Goal: Information Seeking & Learning: Learn about a topic

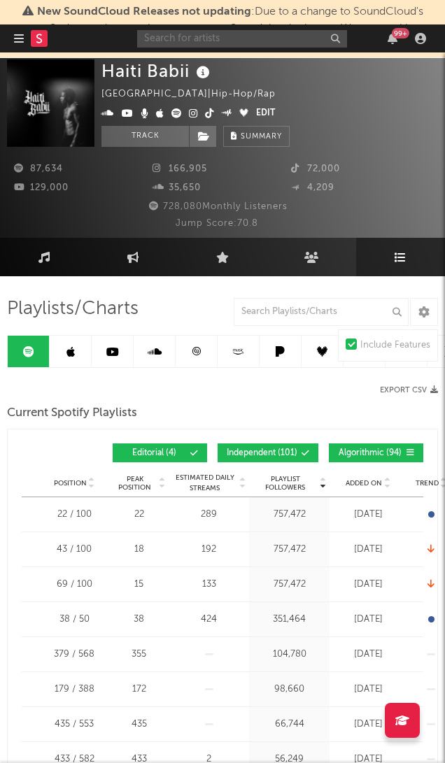
click at [252, 40] on input "text" at bounding box center [242, 38] width 210 height 17
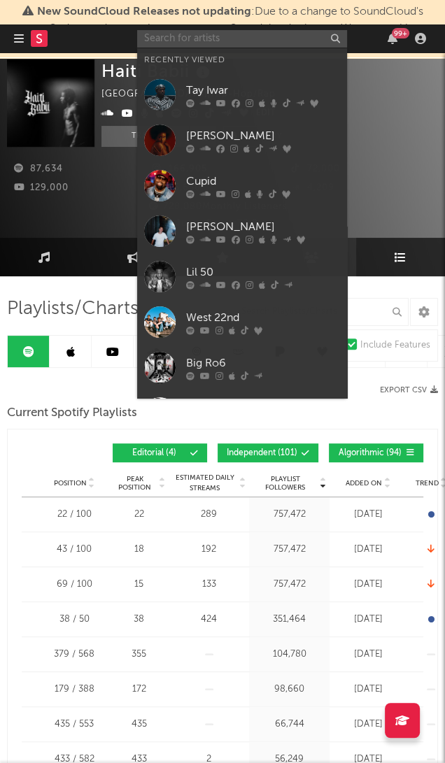
paste input "HORNET"
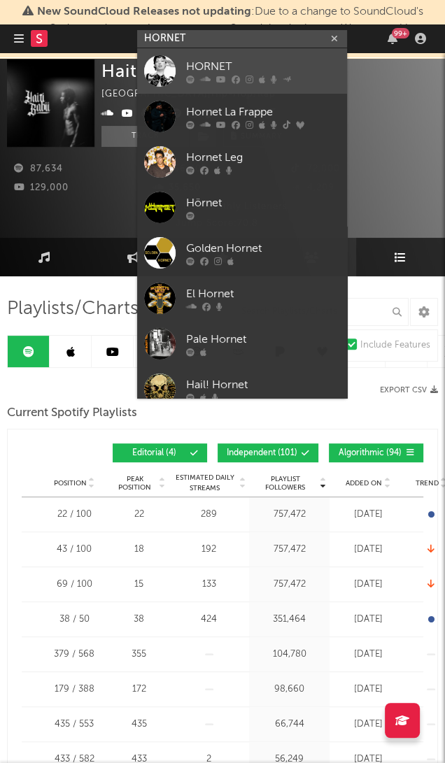
type input "HORNET"
click at [256, 69] on div "HORNET" at bounding box center [263, 66] width 154 height 17
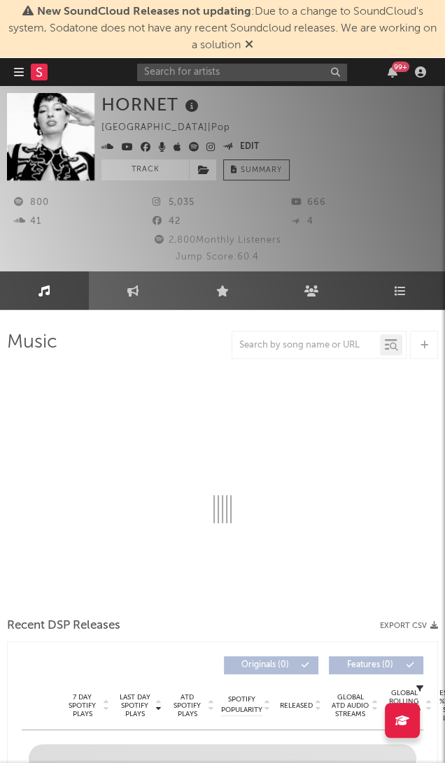
select select "6m"
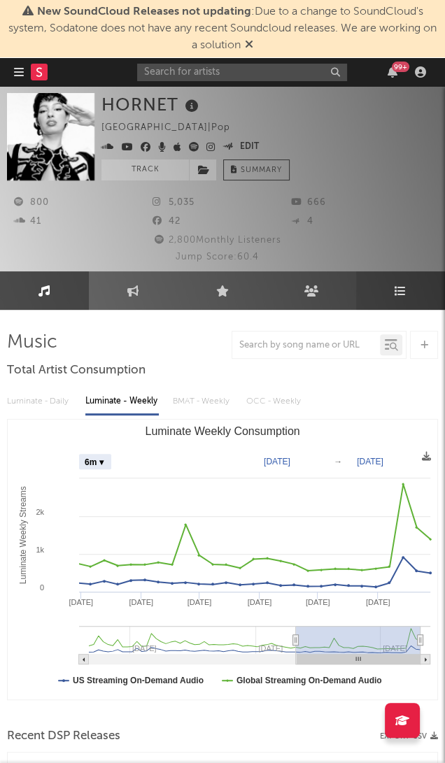
click at [400, 298] on link "Playlists/Charts" at bounding box center [400, 290] width 89 height 38
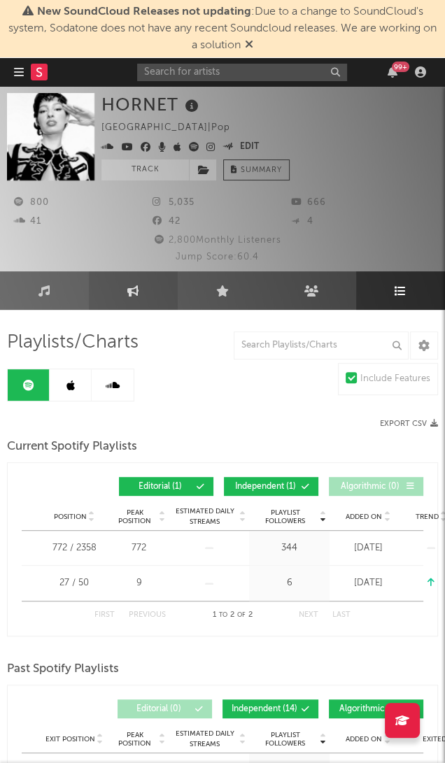
click at [122, 284] on link "Engagement" at bounding box center [133, 290] width 89 height 38
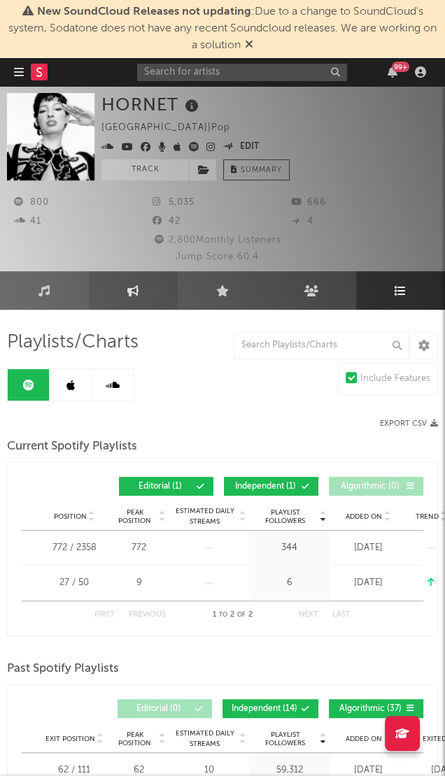
select select "1w"
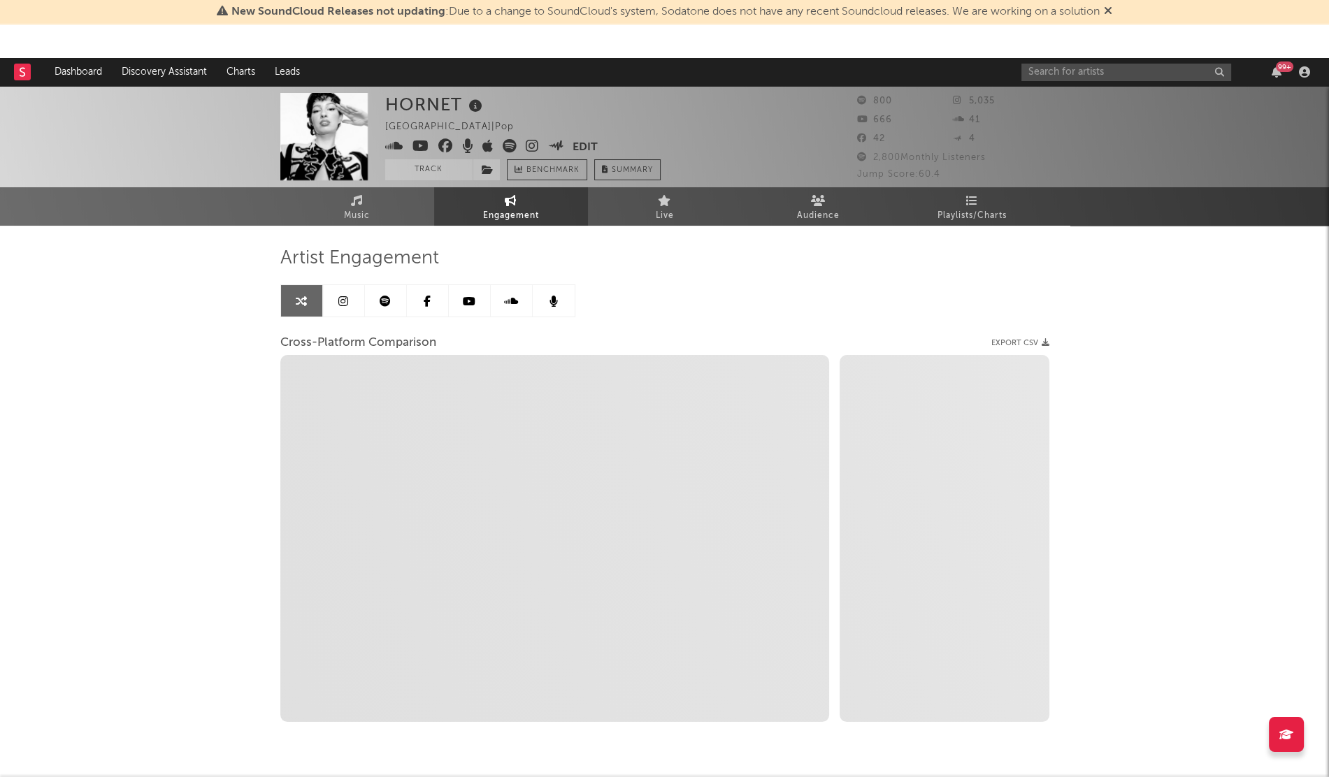
scroll to position [42, 0]
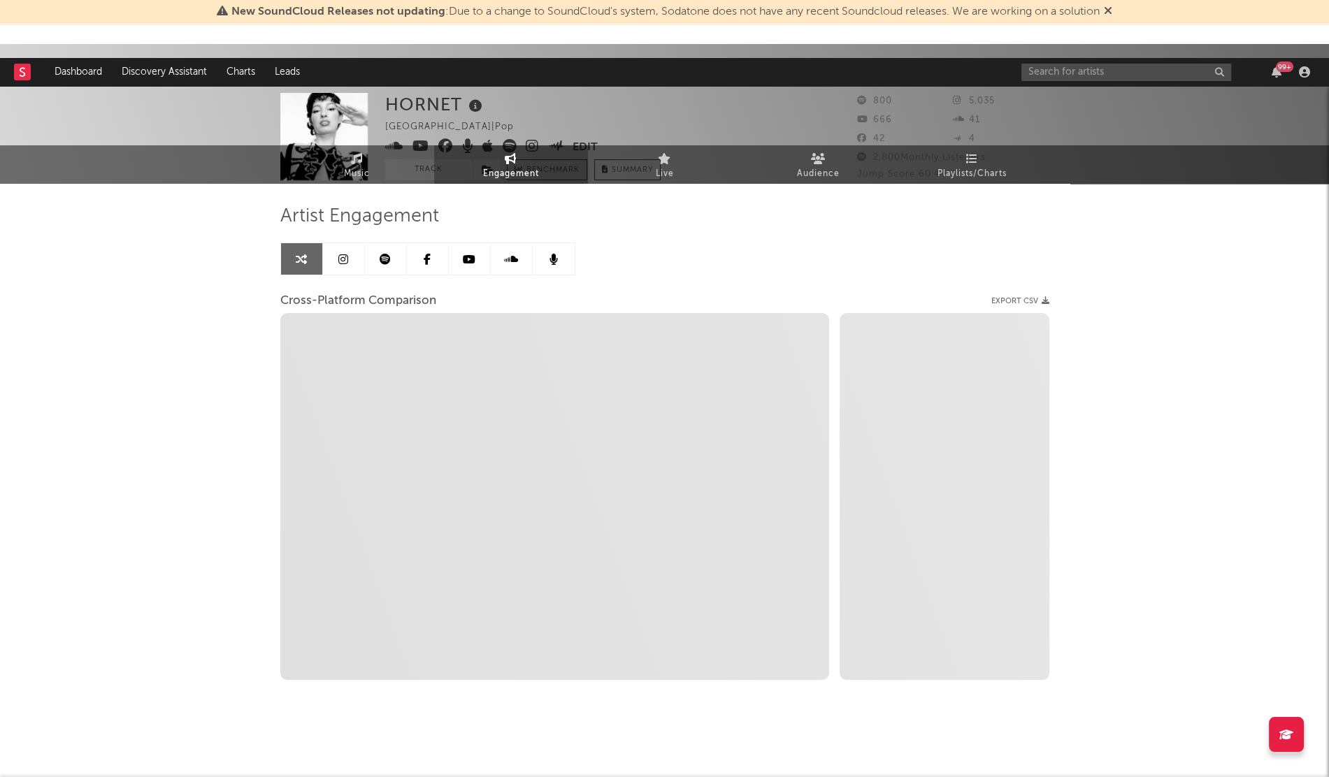
select select "1w"
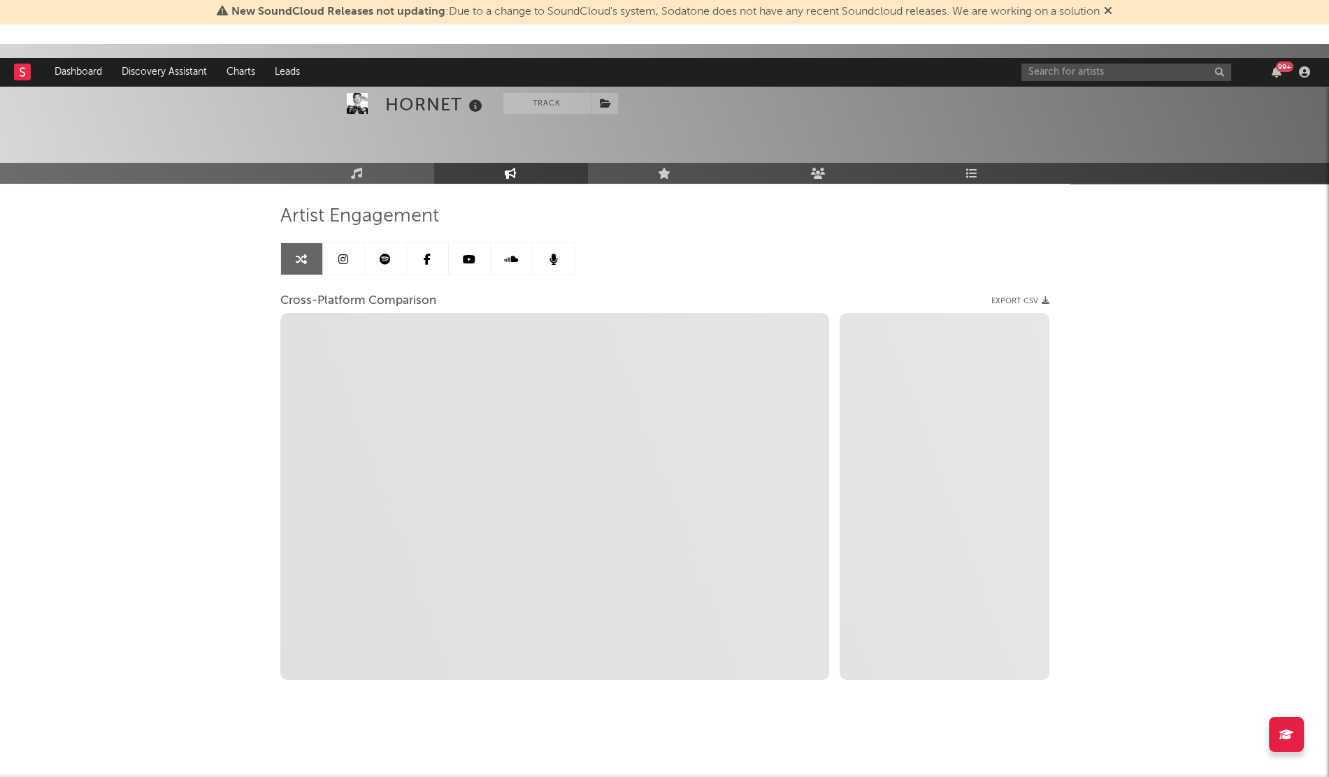
scroll to position [0, 0]
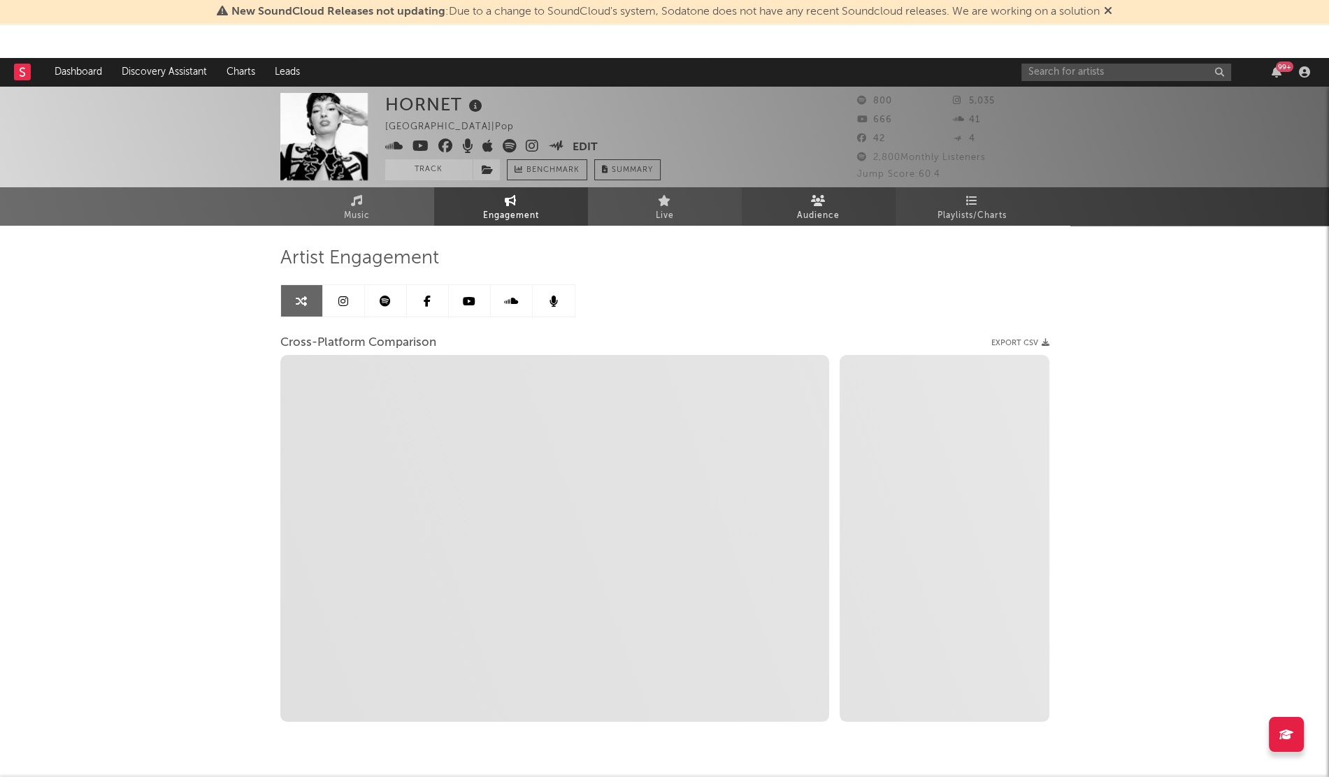
click at [444, 219] on span "Audience" at bounding box center [818, 216] width 43 height 17
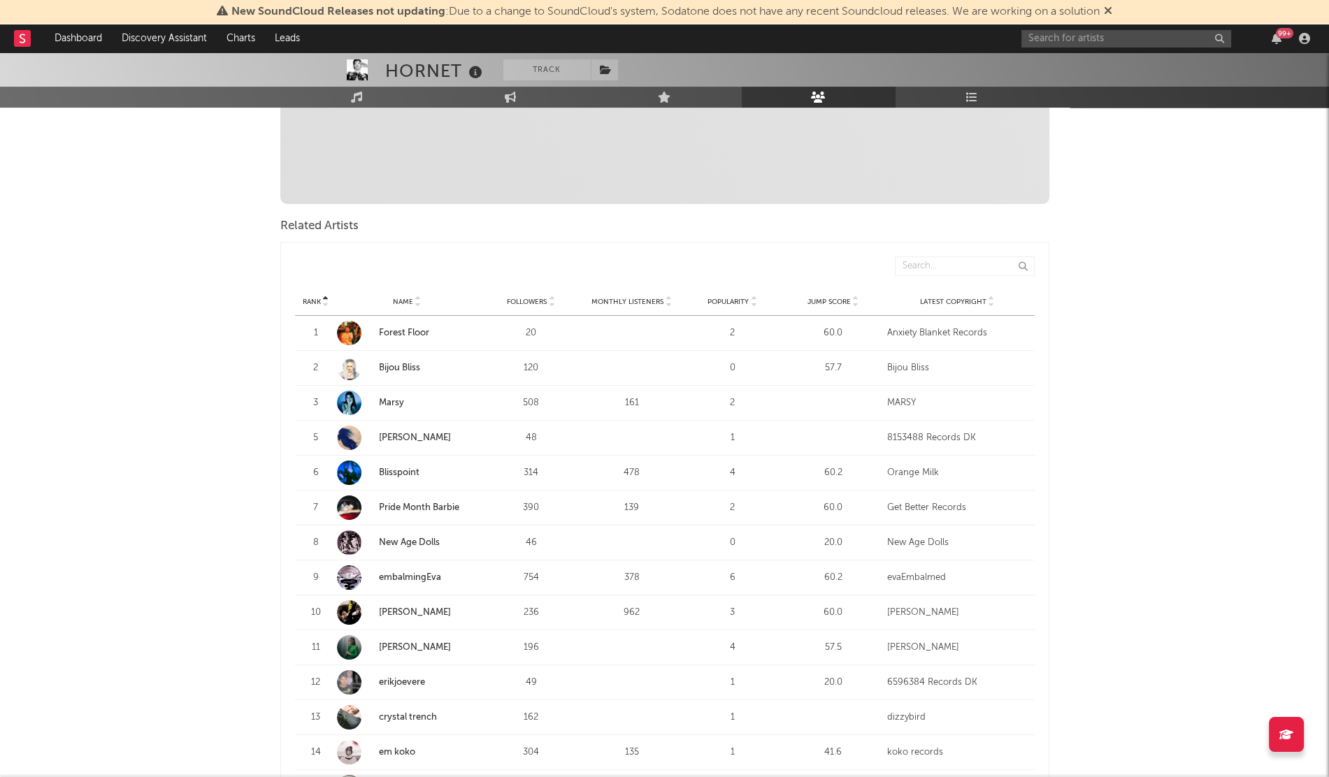
scroll to position [1500, 0]
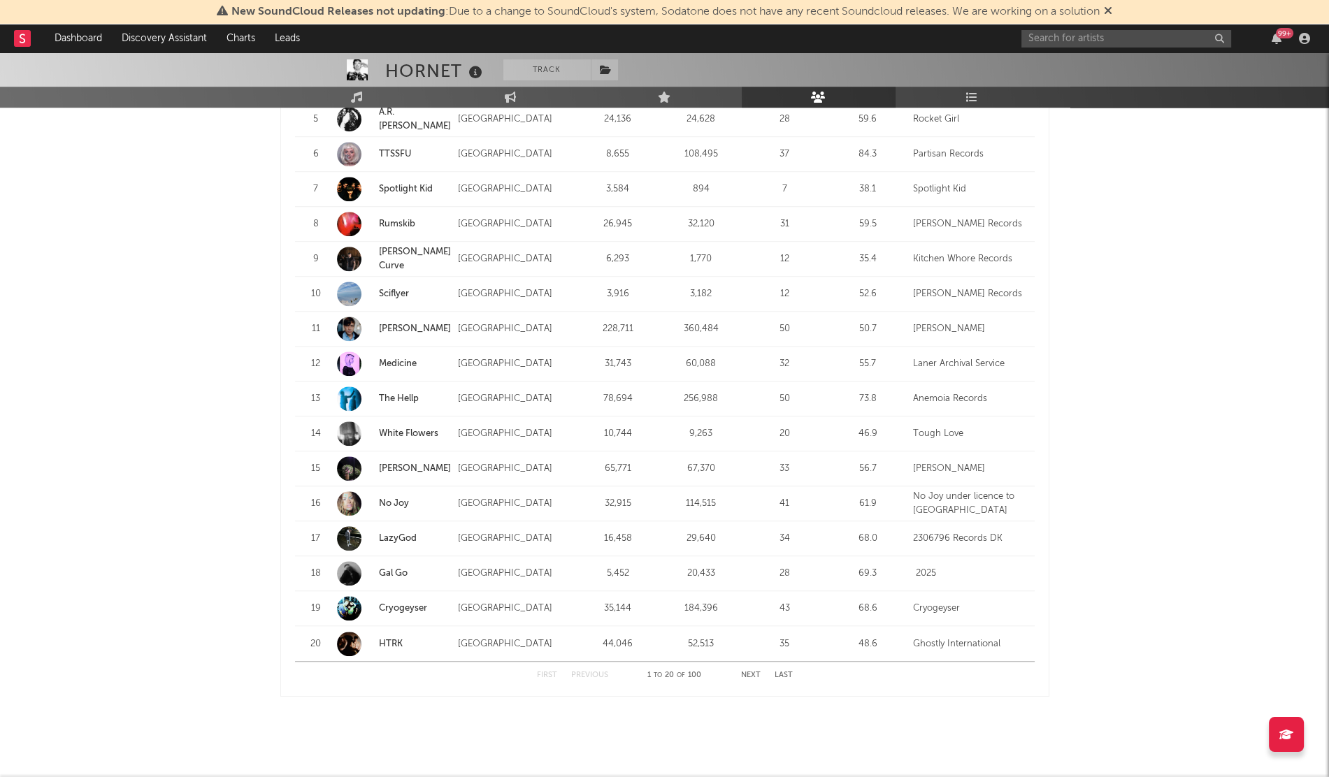
click at [444, 663] on div "First Previous 1 to 20 of 100 Next Last" at bounding box center [665, 675] width 256 height 27
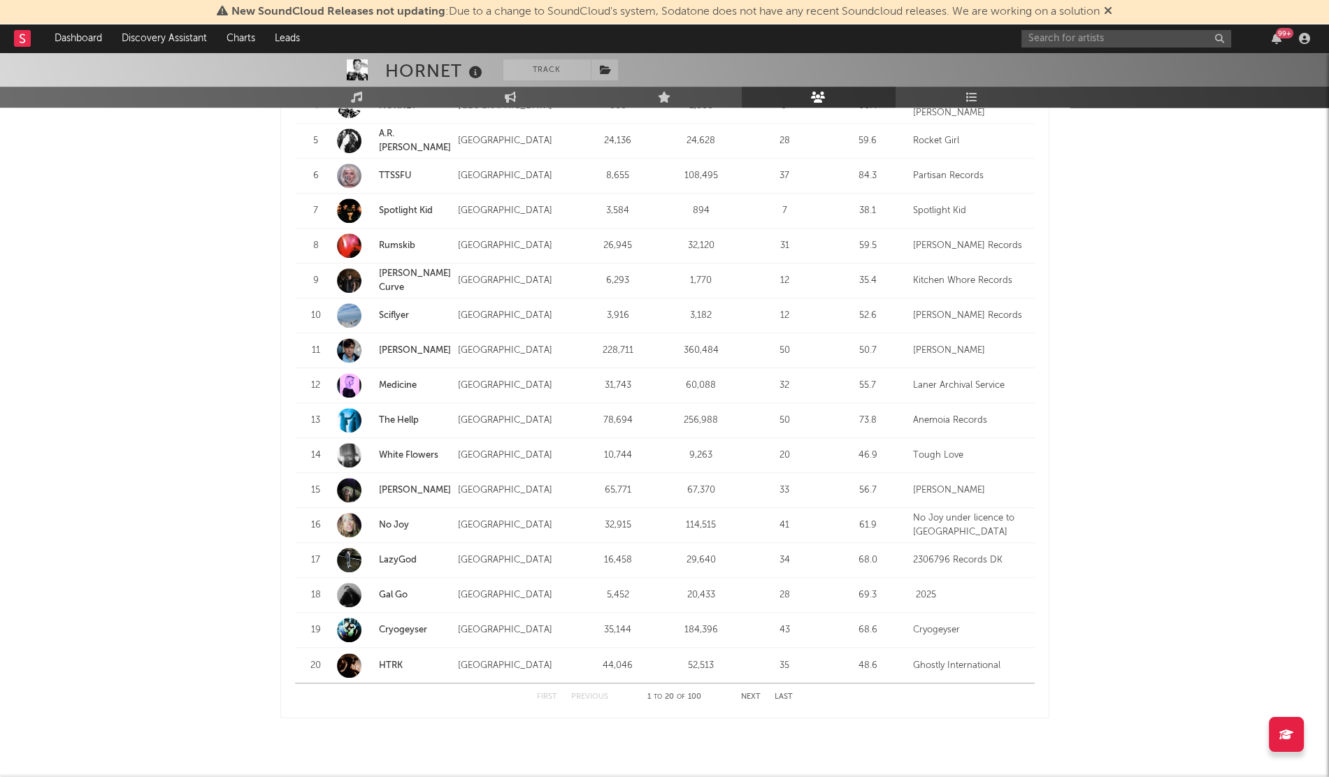
scroll to position [1480, 0]
click at [444, 691] on button "Next" at bounding box center [751, 695] width 20 height 8
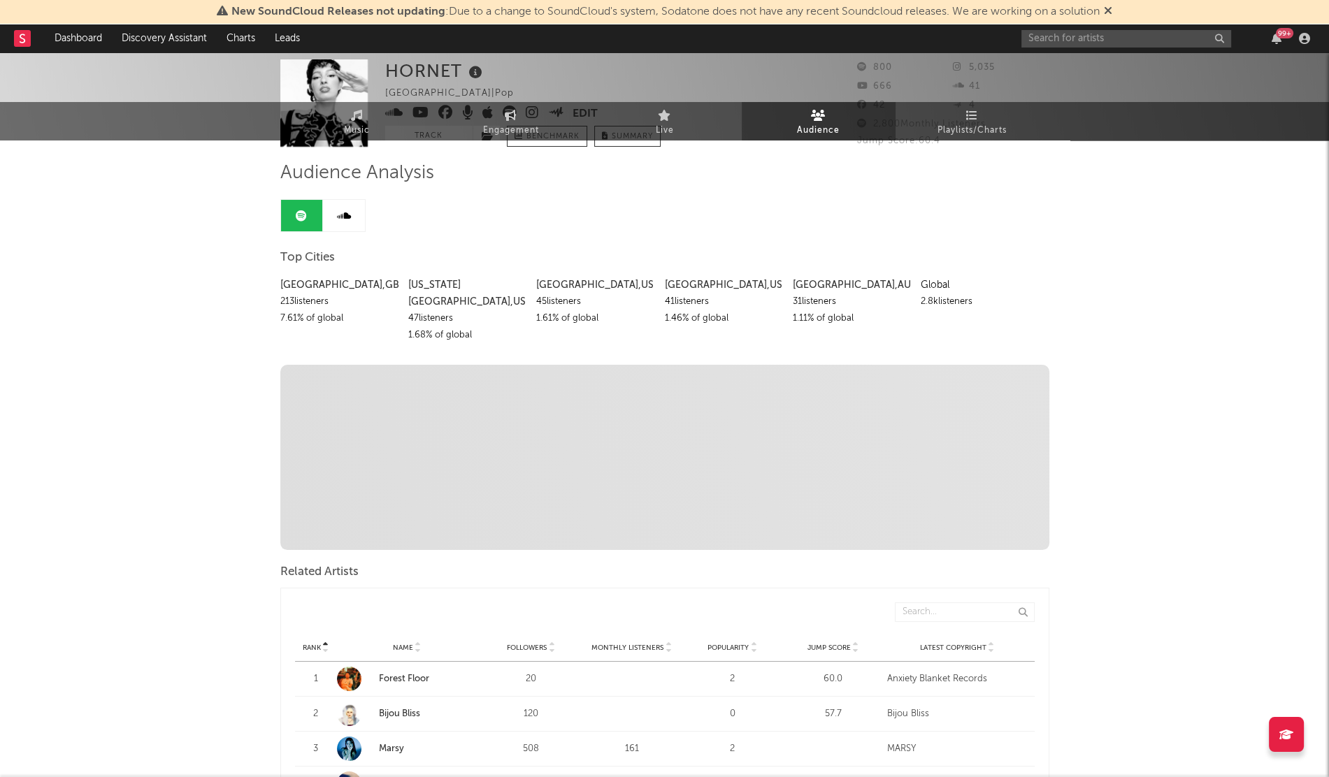
scroll to position [0, 0]
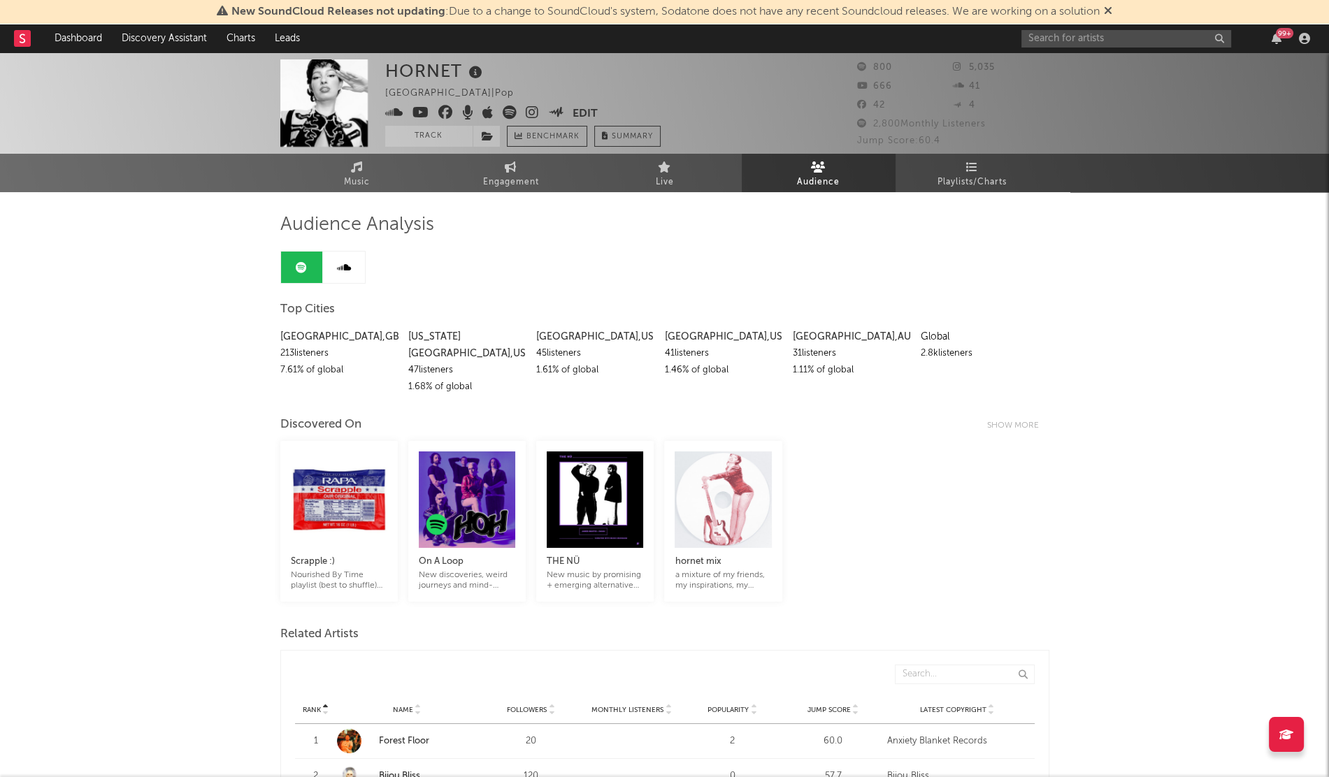
click at [444, 117] on icon at bounding box center [510, 113] width 14 height 14
